Goal: Information Seeking & Learning: Learn about a topic

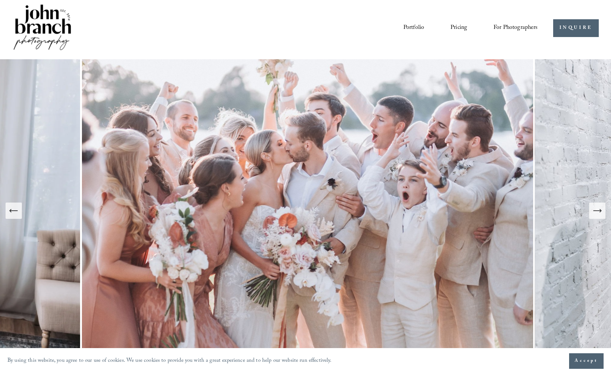
scroll to position [4, 0]
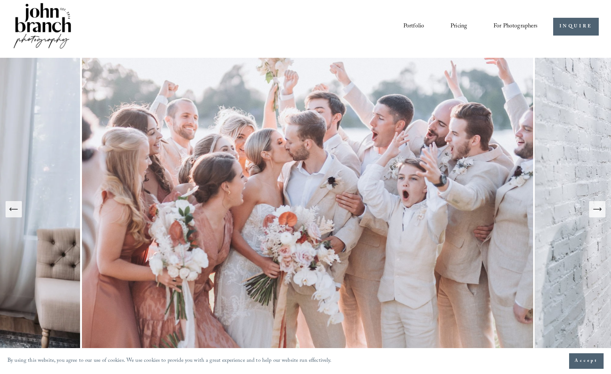
click at [597, 209] on icon "Next Slide" at bounding box center [597, 209] width 10 height 10
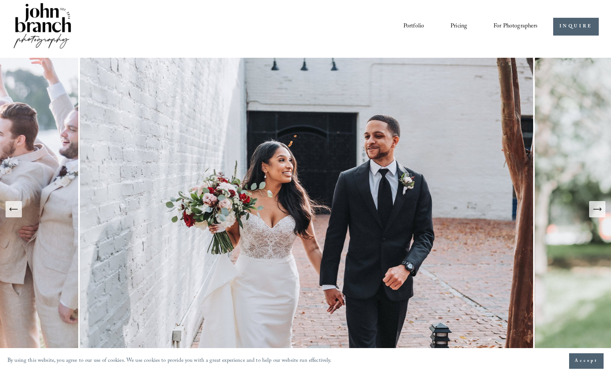
click at [597, 209] on icon "Next Slide" at bounding box center [597, 209] width 10 height 10
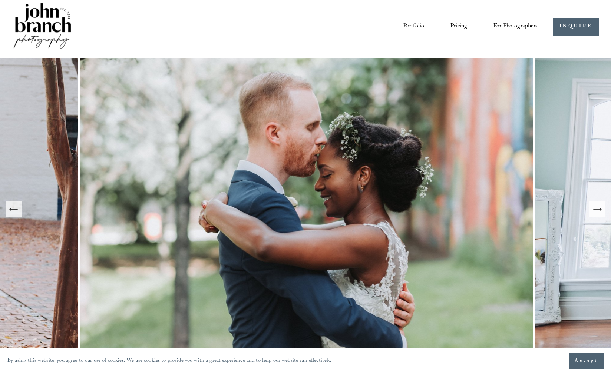
click at [597, 209] on icon "Next Slide" at bounding box center [597, 209] width 10 height 10
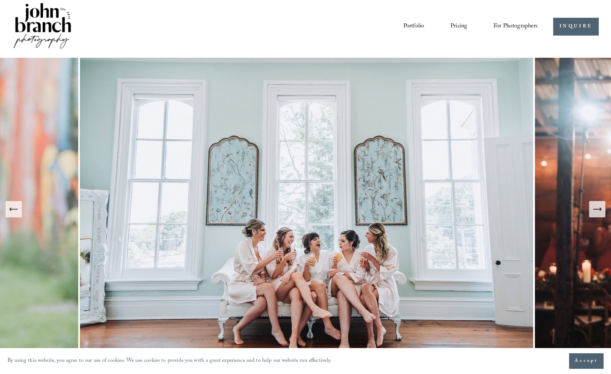
click at [597, 209] on icon "Next Slide" at bounding box center [597, 209] width 10 height 10
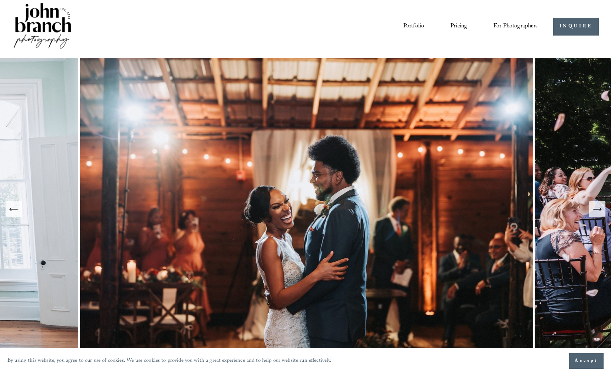
click at [597, 209] on icon "Next Slide" at bounding box center [597, 209] width 10 height 10
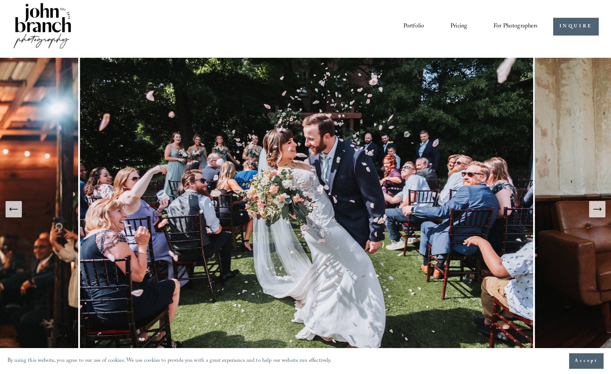
click at [598, 209] on icon "Next Slide" at bounding box center [597, 209] width 10 height 10
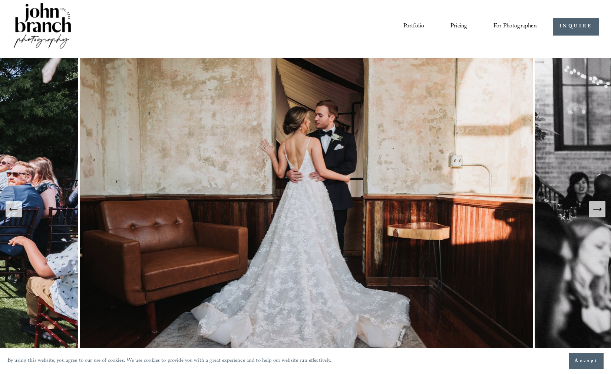
click at [598, 209] on icon "Next Slide" at bounding box center [597, 209] width 10 height 10
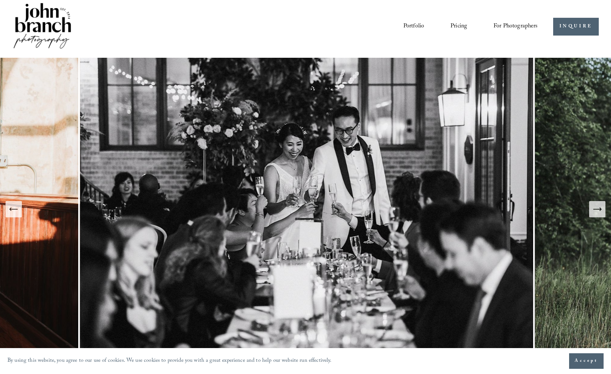
click at [598, 209] on icon "Next Slide" at bounding box center [597, 209] width 10 height 10
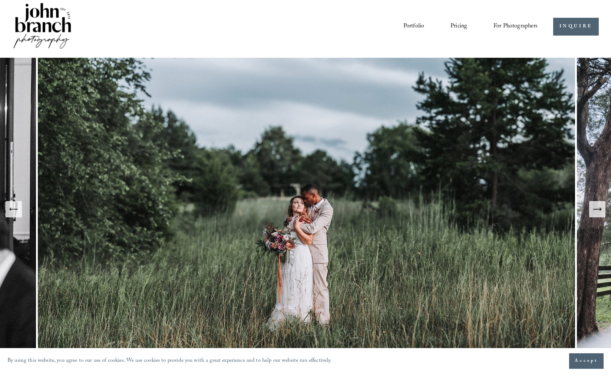
click at [598, 209] on icon "Next Slide" at bounding box center [597, 209] width 10 height 10
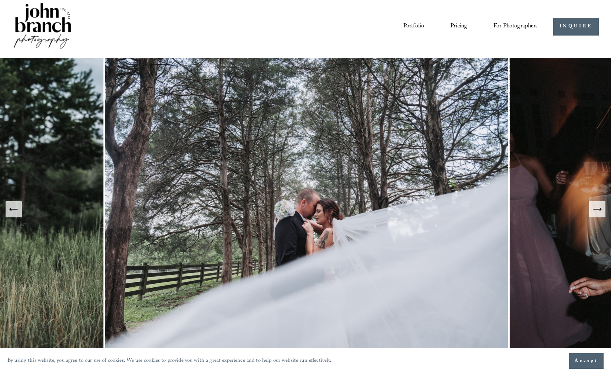
click at [598, 209] on icon "Next Slide" at bounding box center [597, 209] width 10 height 10
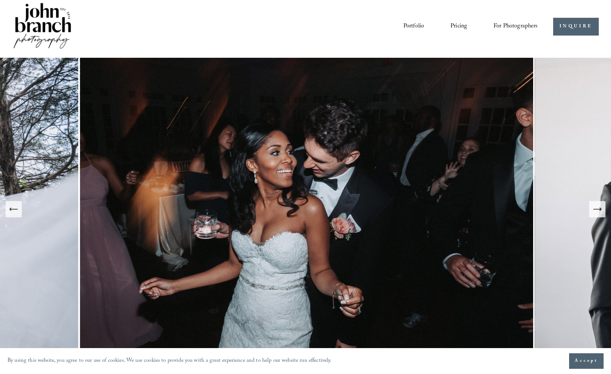
click at [598, 209] on icon "Next Slide" at bounding box center [597, 209] width 10 height 10
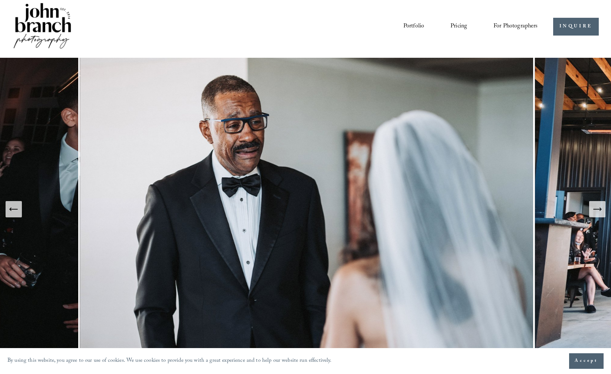
click at [598, 209] on icon "Next Slide" at bounding box center [597, 209] width 10 height 10
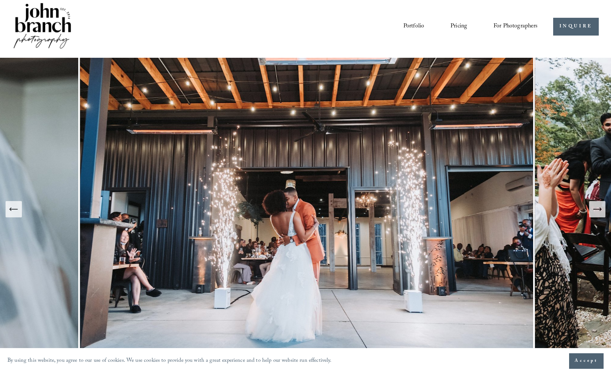
click at [13, 213] on icon "Previous Slide" at bounding box center [14, 209] width 10 height 10
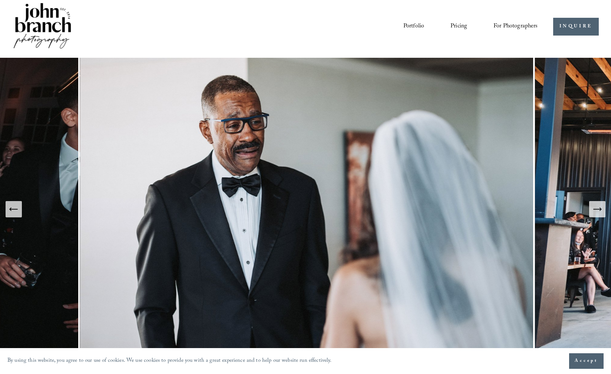
click at [595, 209] on icon "Next Slide" at bounding box center [597, 209] width 8 height 0
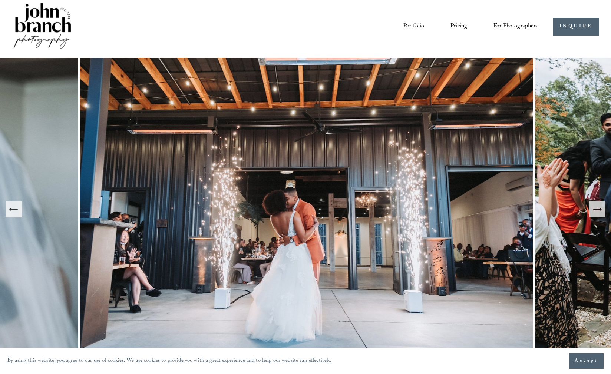
click at [598, 207] on icon "Next Slide" at bounding box center [597, 209] width 10 height 10
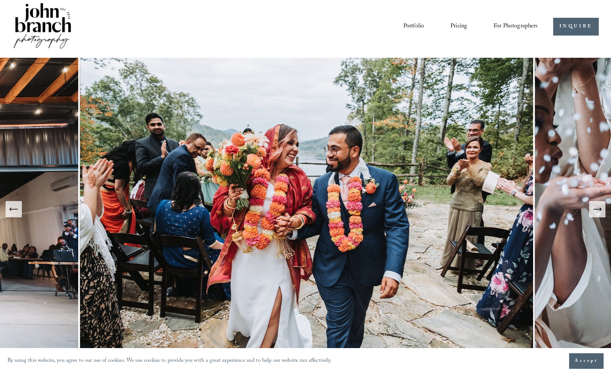
click at [598, 207] on icon "Next Slide" at bounding box center [597, 209] width 10 height 10
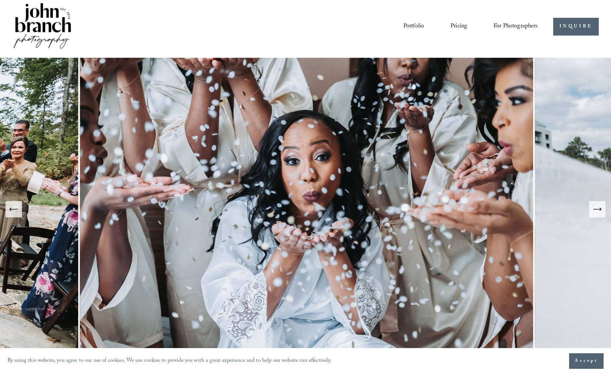
click at [598, 208] on icon "Next Slide" at bounding box center [597, 209] width 10 height 10
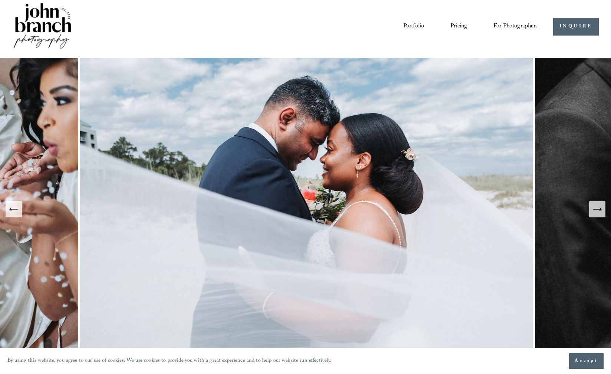
click at [598, 208] on icon "Next Slide" at bounding box center [597, 209] width 10 height 10
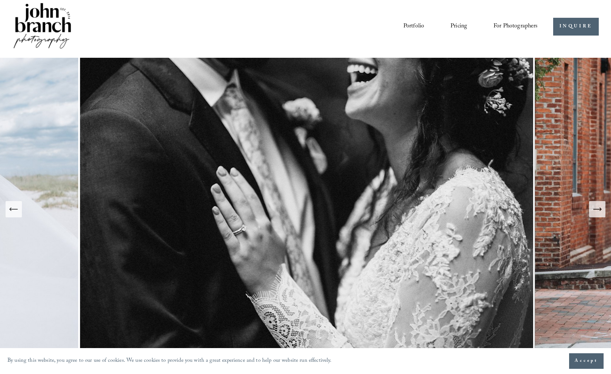
click at [598, 208] on icon "Next Slide" at bounding box center [597, 209] width 10 height 10
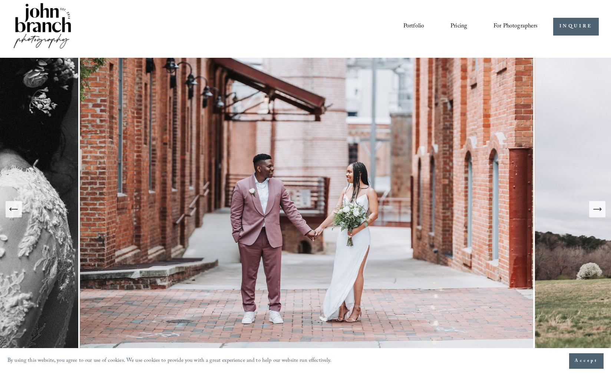
click at [598, 208] on icon "Next Slide" at bounding box center [597, 209] width 10 height 10
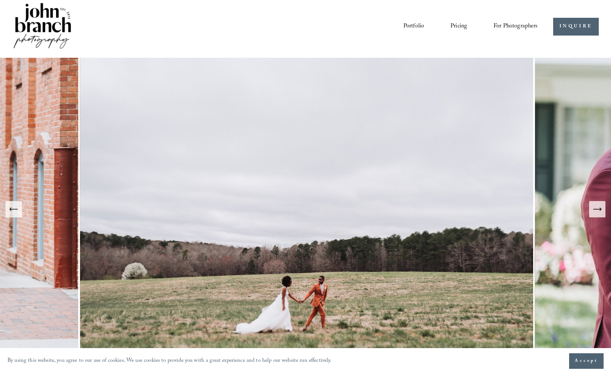
click at [598, 208] on icon "Next Slide" at bounding box center [597, 209] width 10 height 10
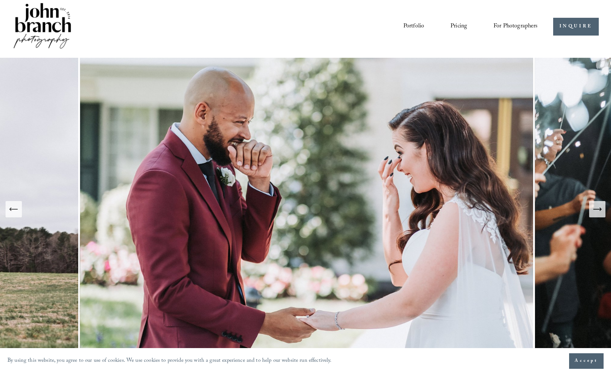
click at [598, 208] on icon "Next Slide" at bounding box center [597, 209] width 10 height 10
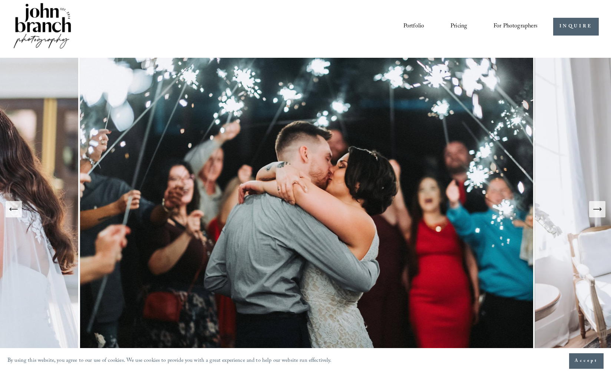
click at [598, 208] on icon "Next Slide" at bounding box center [597, 209] width 10 height 10
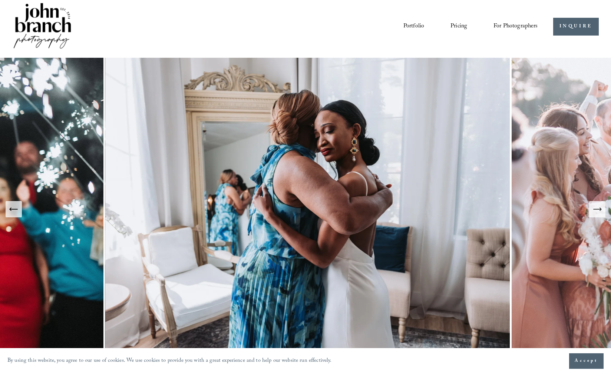
click at [598, 208] on icon "Next Slide" at bounding box center [597, 209] width 10 height 10
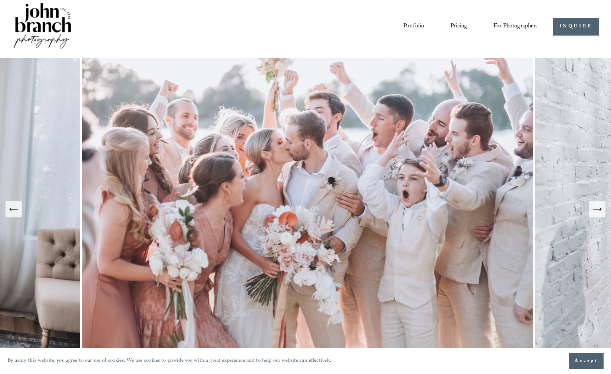
click at [598, 208] on icon "Next Slide" at bounding box center [597, 209] width 10 height 10
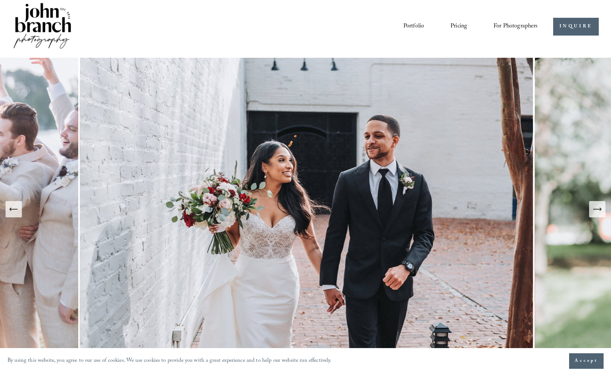
click at [414, 25] on link "Portfolio" at bounding box center [413, 26] width 21 height 13
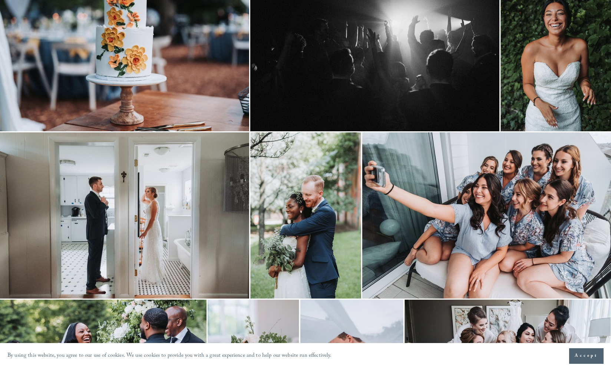
scroll to position [344, 0]
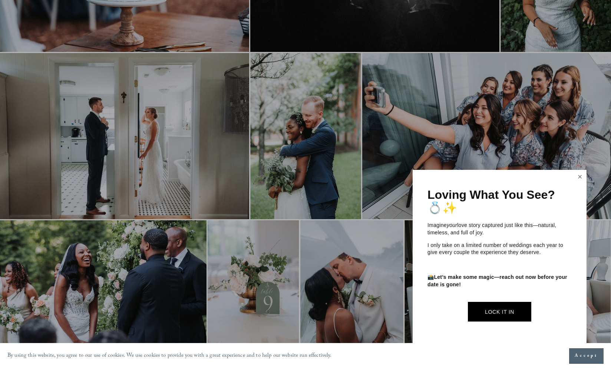
click at [580, 177] on link "Close" at bounding box center [579, 177] width 11 height 12
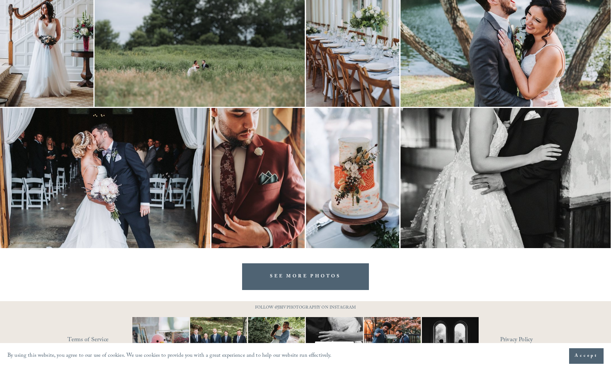
scroll to position [2326, 0]
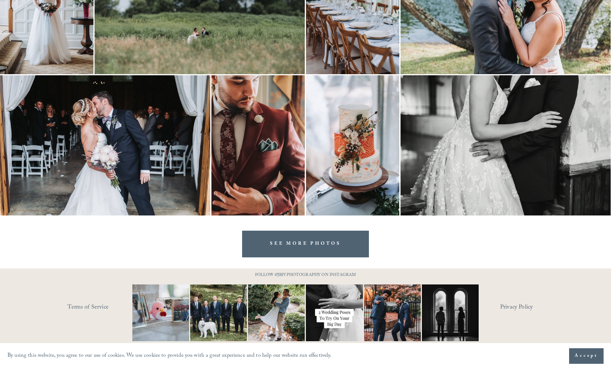
click at [289, 241] on link "SEE MORE PHOTOS" at bounding box center [305, 244] width 127 height 26
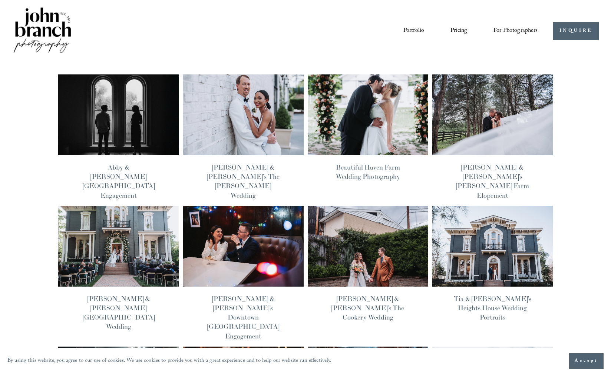
click at [115, 129] on img at bounding box center [118, 115] width 122 height 82
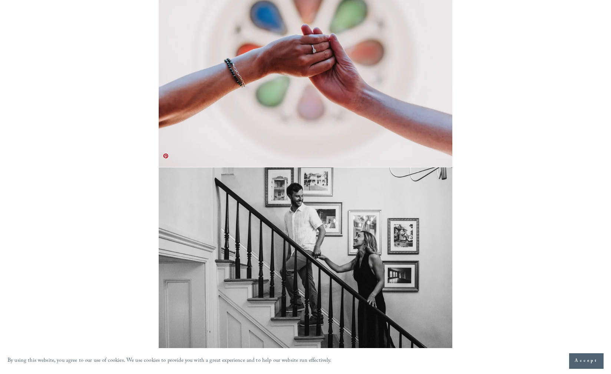
scroll to position [2221, 0]
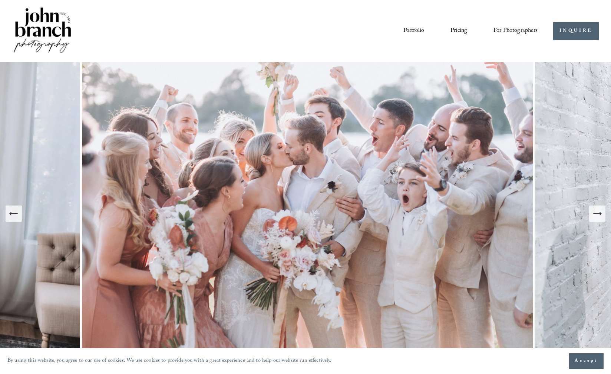
click at [457, 29] on link "Pricing" at bounding box center [458, 31] width 17 height 13
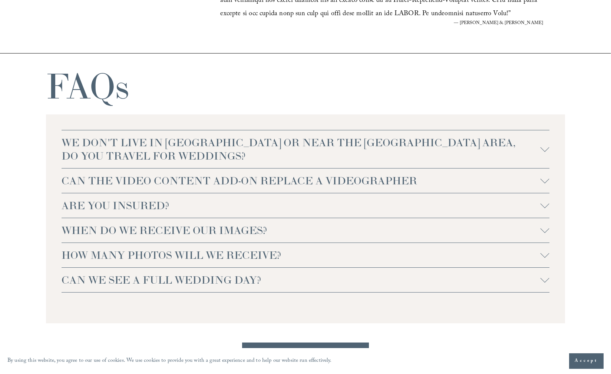
scroll to position [1523, 0]
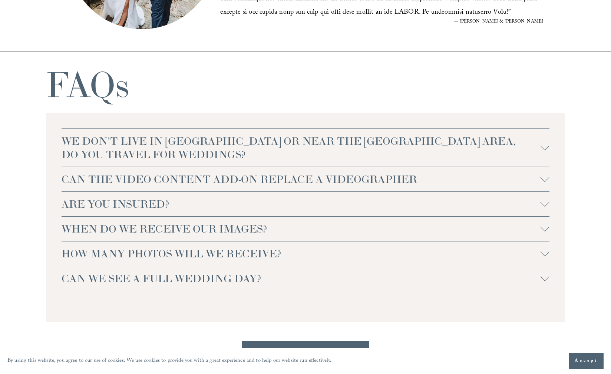
click at [543, 253] on div at bounding box center [545, 252] width 9 height 9
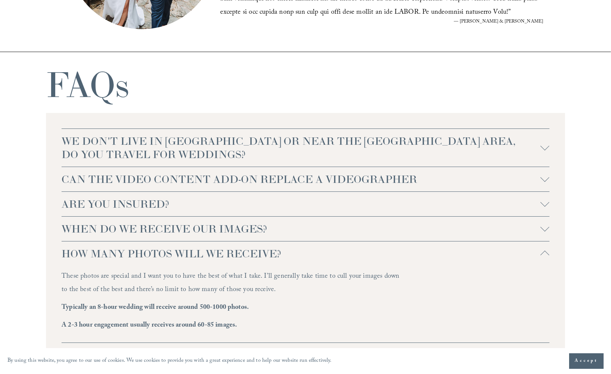
click at [544, 252] on div at bounding box center [545, 253] width 9 height 9
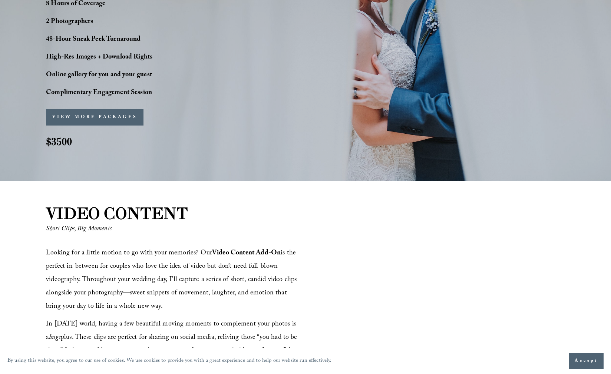
scroll to position [587, 0]
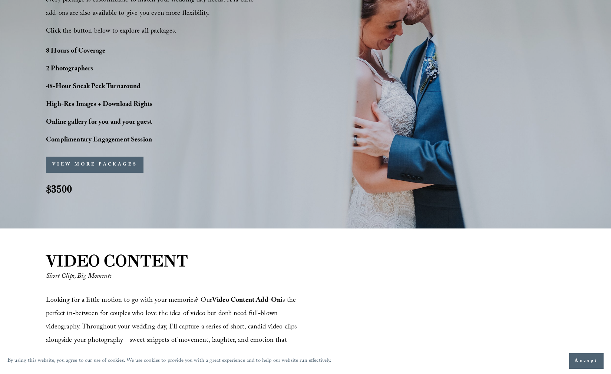
click at [106, 162] on button "VIEW MORE PACKAGES" at bounding box center [94, 165] width 97 height 16
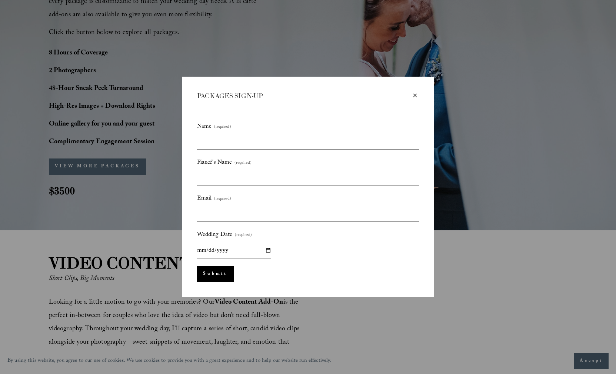
click at [415, 95] on div "×" at bounding box center [415, 96] width 8 height 8
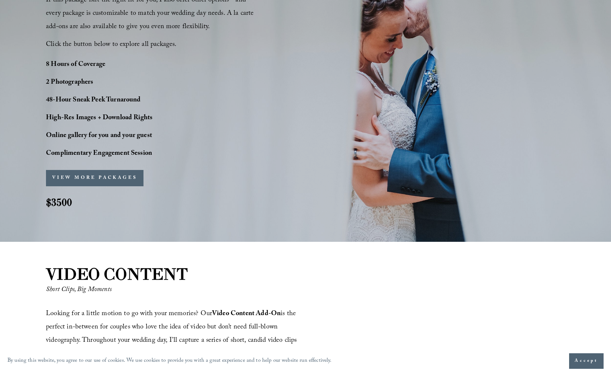
scroll to position [572, 0]
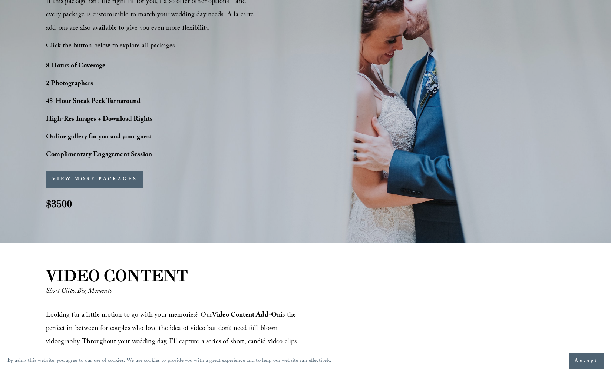
click at [120, 178] on button "VIEW MORE PACKAGES" at bounding box center [94, 180] width 97 height 16
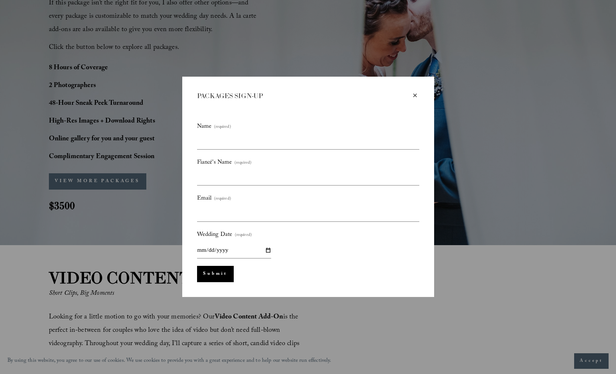
click at [417, 94] on div "×" at bounding box center [415, 96] width 8 height 8
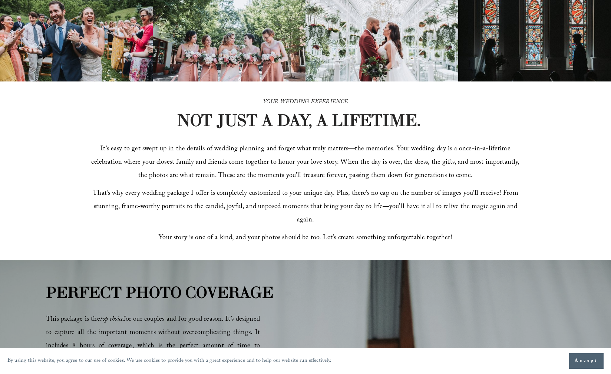
scroll to position [7, 0]
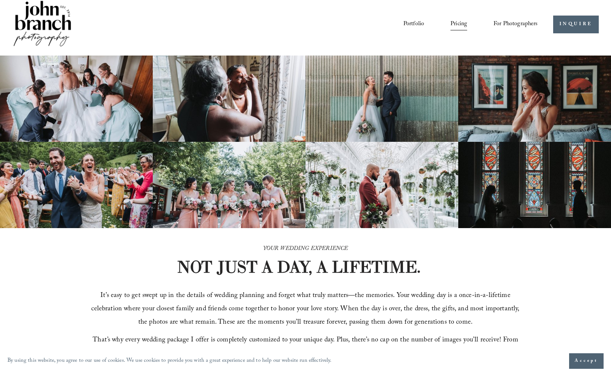
click at [508, 23] on span "For Photographers" at bounding box center [515, 24] width 44 height 11
click at [0, 0] on span "Presets" at bounding box center [0, 0] width 0 height 0
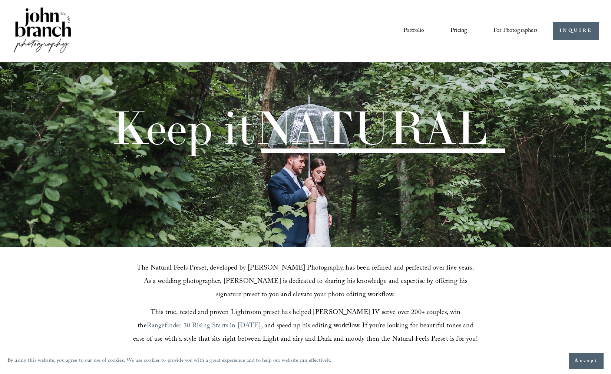
click at [0, 0] on span "Education" at bounding box center [0, 0] width 0 height 0
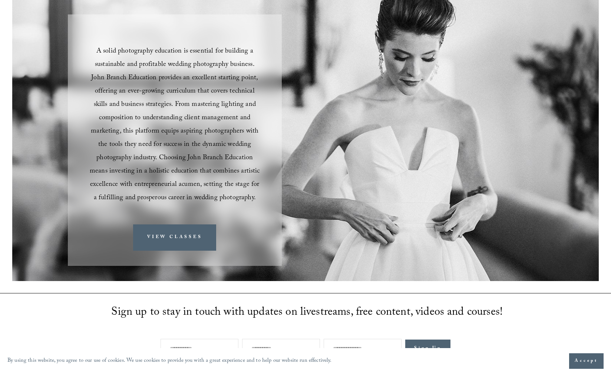
scroll to position [10, 0]
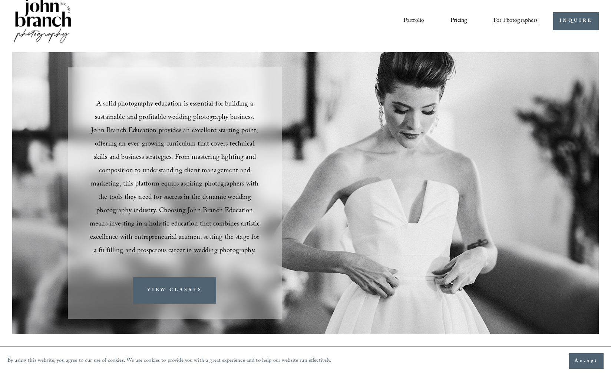
click at [0, 0] on link "Courses" at bounding box center [0, 0] width 0 height 0
click at [400, 11] on div "Portfolio Pricing For Photographers Presets Education Courses" at bounding box center [275, 21] width 526 height 50
click at [0, 0] on link "Blog" at bounding box center [0, 0] width 0 height 0
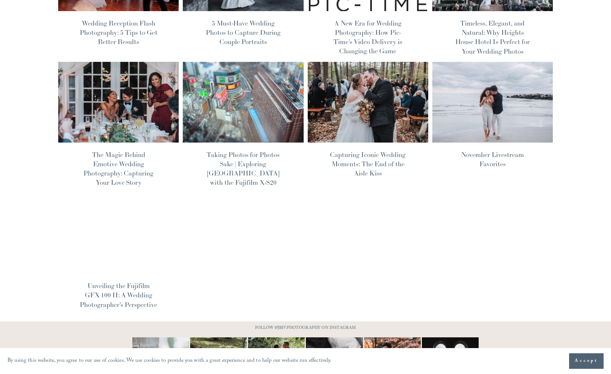
scroll to position [323, 0]
